Goal: Information Seeking & Learning: Learn about a topic

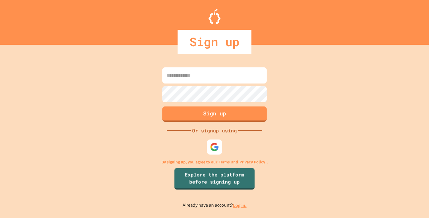
click at [210, 138] on div at bounding box center [215, 147] width 18 height 18
click at [243, 207] on link "Log in." at bounding box center [240, 205] width 14 height 6
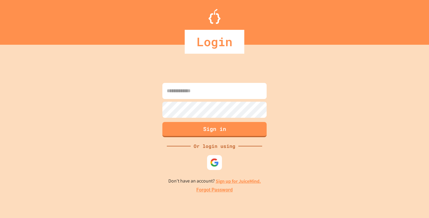
click at [192, 86] on input at bounding box center [214, 91] width 104 height 16
click at [218, 157] on div at bounding box center [215, 162] width 16 height 16
click at [226, 90] on input at bounding box center [214, 91] width 104 height 16
type input "**********"
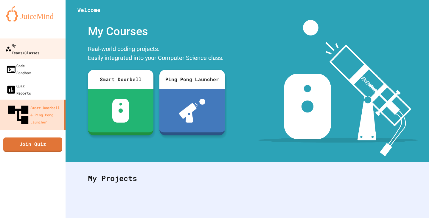
click at [39, 51] on link "My Teams/Classes" at bounding box center [33, 48] width 68 height 21
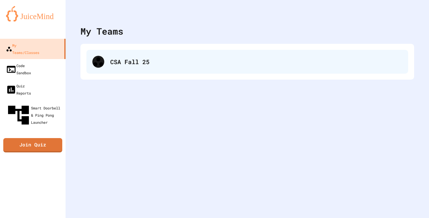
click at [139, 54] on div "CSA Fall 25" at bounding box center [247, 62] width 322 height 24
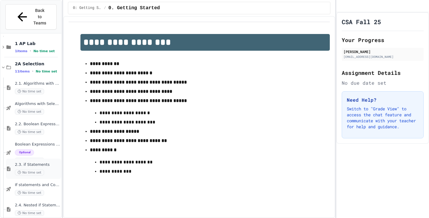
scroll to position [991, 0]
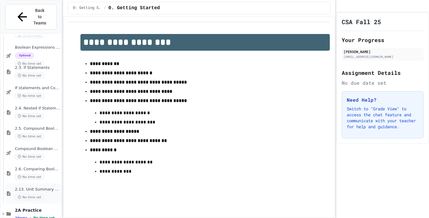
click at [32, 194] on span "No time set" at bounding box center [29, 197] width 29 height 6
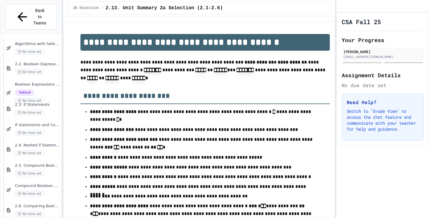
scroll to position [991, 0]
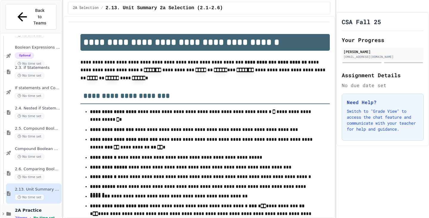
click at [33, 208] on span "2A Practice" at bounding box center [37, 210] width 45 height 5
click at [35, 204] on div "2A Practice 2 items • No time set" at bounding box center [31, 214] width 61 height 20
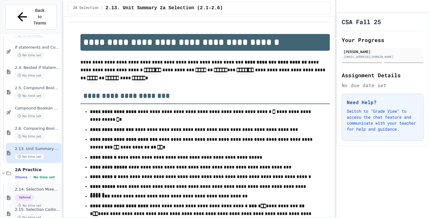
click at [45, 187] on div "2.14. Selection Mixed Up Code Practice (2.1-2.6) Optional No time set" at bounding box center [37, 197] width 45 height 21
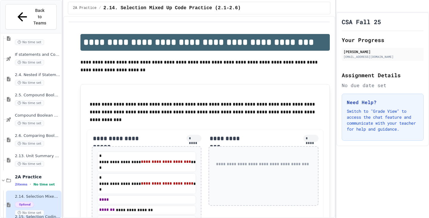
scroll to position [995, 0]
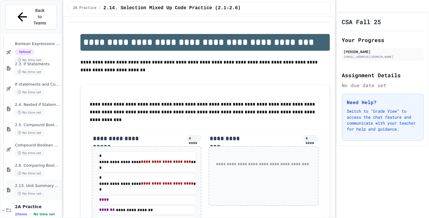
click at [35, 183] on span "2.13. Unit Summary 2a Selection (2.1-2.6)" at bounding box center [37, 185] width 45 height 5
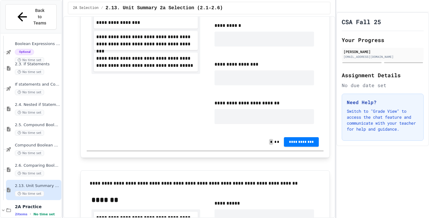
scroll to position [596, 0]
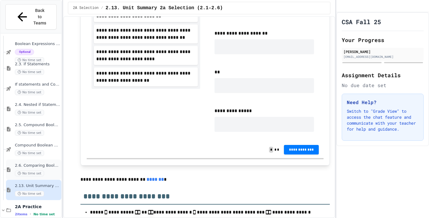
click at [28, 171] on span "No time set" at bounding box center [29, 174] width 29 height 6
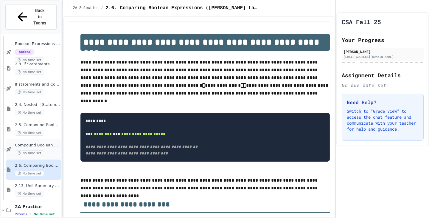
click at [35, 143] on span "Compound Boolean Quiz" at bounding box center [37, 145] width 45 height 5
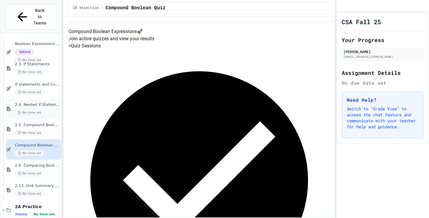
click at [43, 102] on div "2.4. Nested if Statements No time set" at bounding box center [37, 108] width 45 height 13
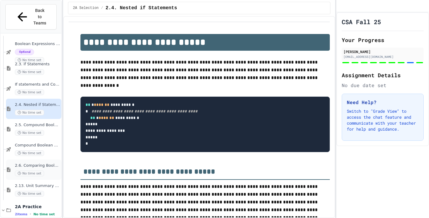
click at [37, 171] on span "No time set" at bounding box center [29, 174] width 29 height 6
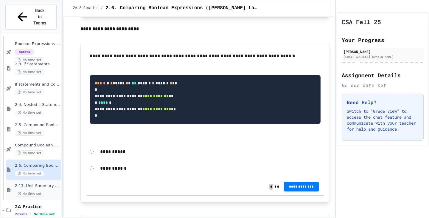
scroll to position [1025, 0]
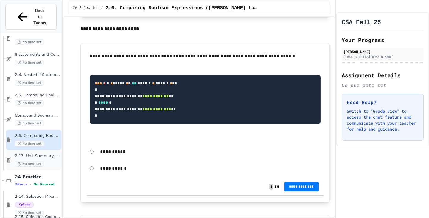
click at [29, 161] on span "No time set" at bounding box center [29, 164] width 29 height 6
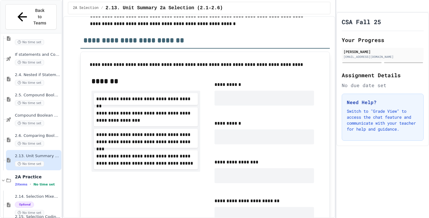
scroll to position [260, 0]
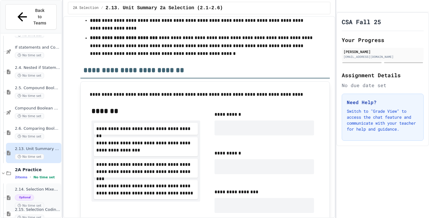
click at [40, 194] on div "Optional No time set" at bounding box center [37, 201] width 45 height 14
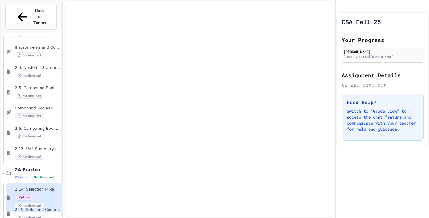
scroll to position [1025, 0]
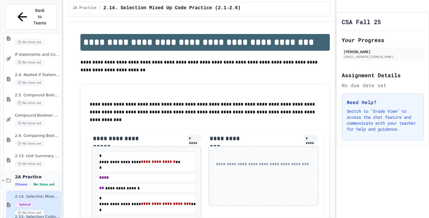
click at [36, 174] on span "2A Practice" at bounding box center [37, 176] width 45 height 5
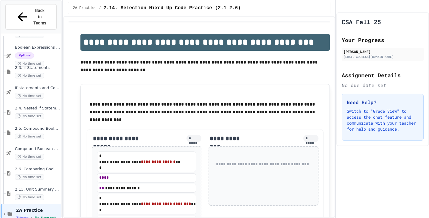
scroll to position [984, 0]
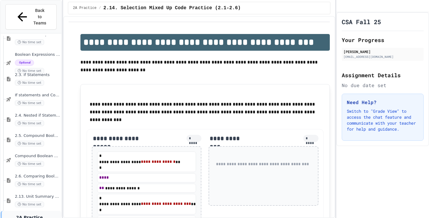
click at [23, 215] on span "2A Practice" at bounding box center [38, 217] width 44 height 5
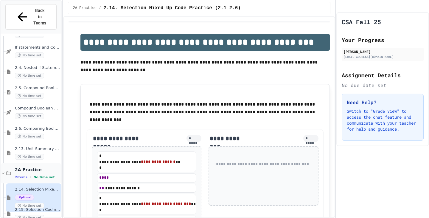
click at [27, 163] on div "2A Practice 2 items • No time set" at bounding box center [31, 173] width 61 height 20
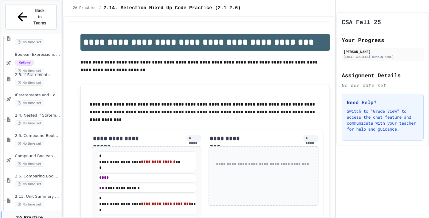
click at [34, 178] on div "2.6. Comparing Boolean Expressions ([PERSON_NAME] Laws) No time set" at bounding box center [33, 180] width 55 height 20
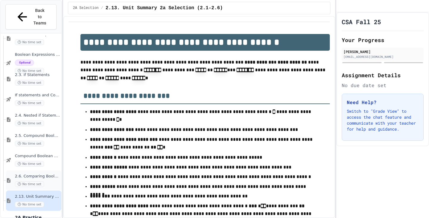
click at [27, 181] on span "No time set" at bounding box center [29, 184] width 29 height 6
